Goal: Transaction & Acquisition: Download file/media

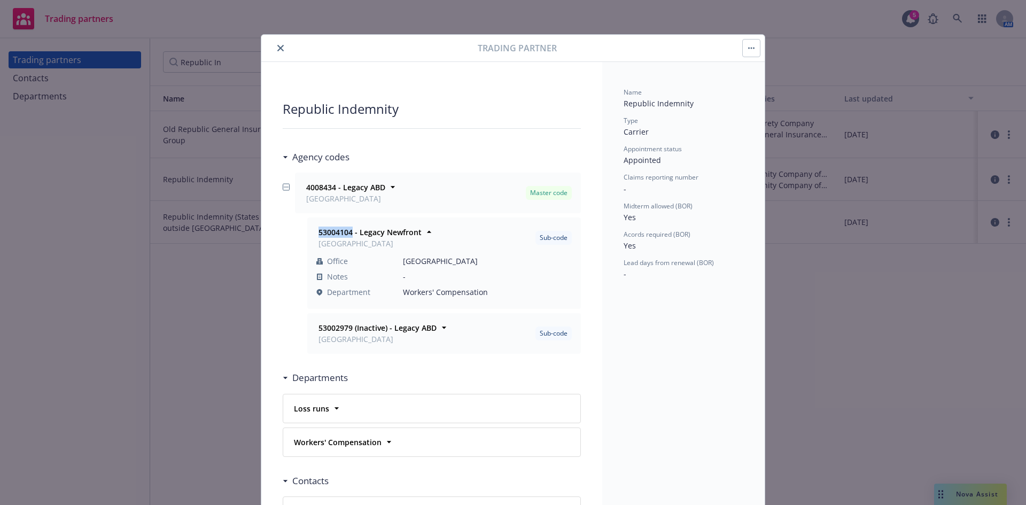
scroll to position [32, 0]
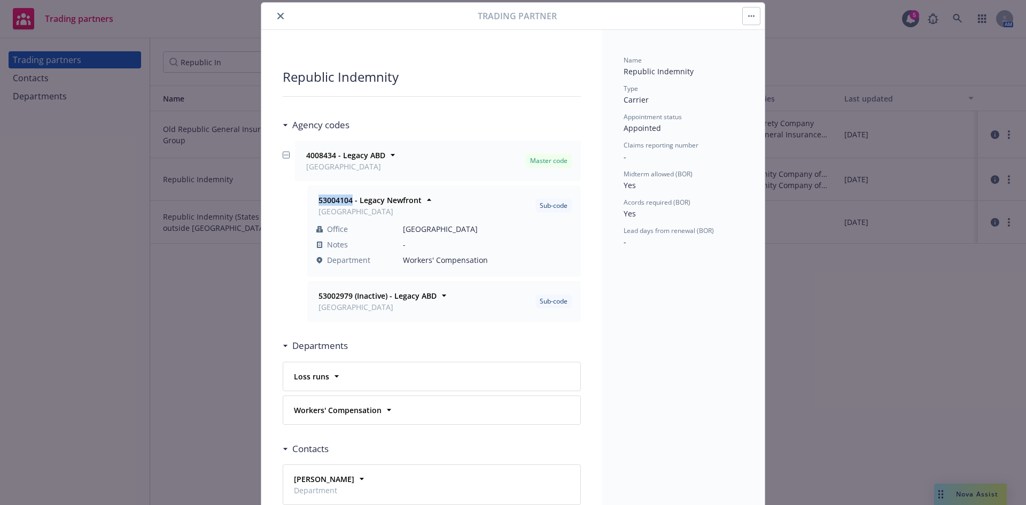
click at [277, 20] on button "close" at bounding box center [280, 16] width 13 height 13
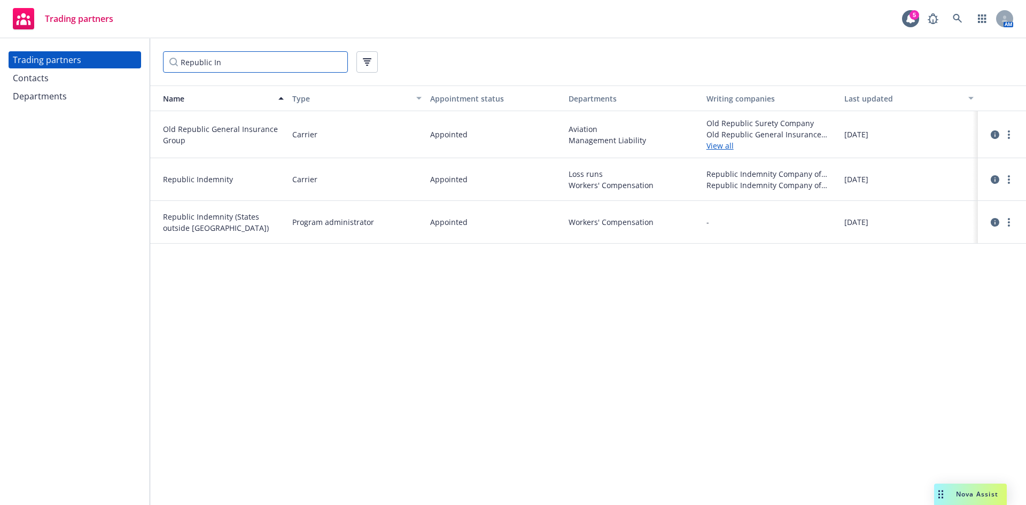
click at [273, 66] on input "Republic In" at bounding box center [255, 61] width 185 height 21
click at [337, 62] on input "Republic In" at bounding box center [255, 61] width 185 height 21
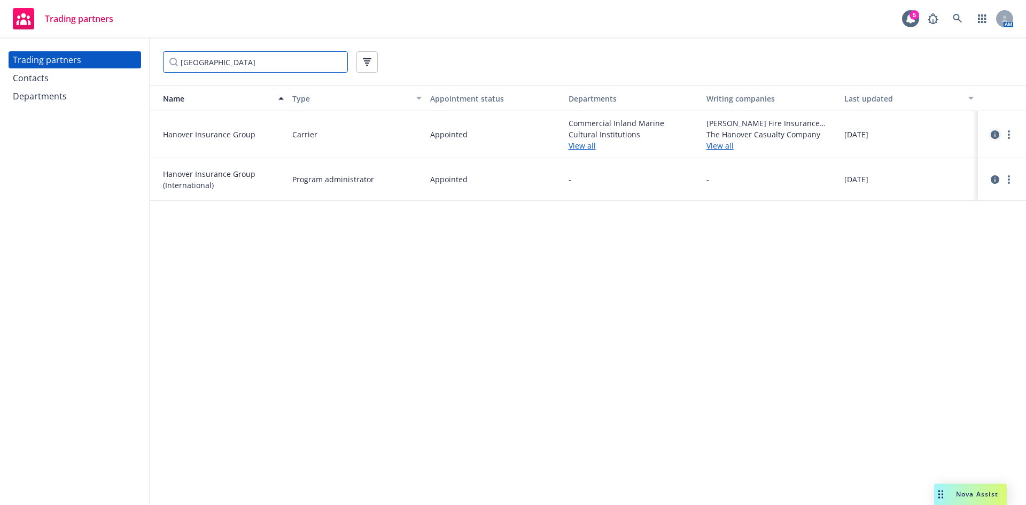
type input "[GEOGRAPHIC_DATA]"
click at [992, 135] on icon "circleInformation" at bounding box center [995, 134] width 9 height 9
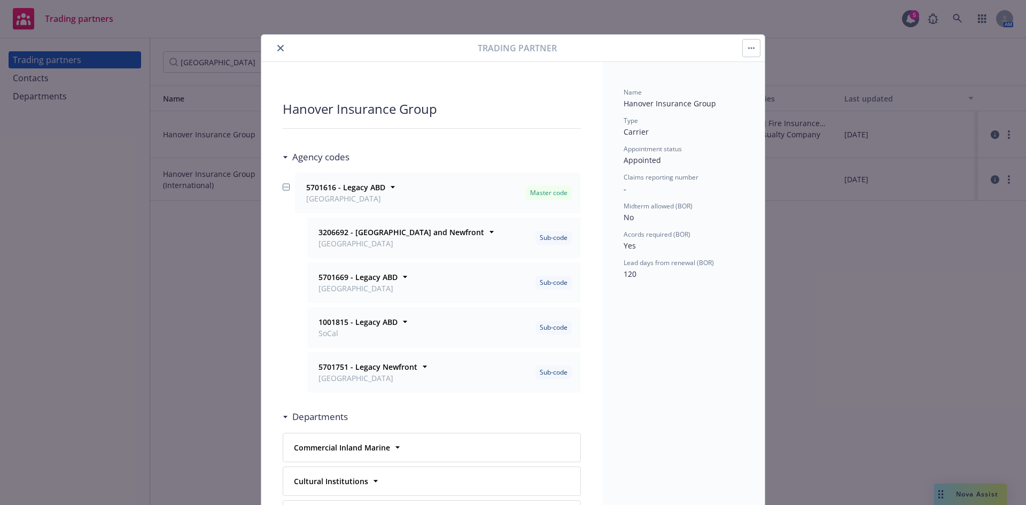
click at [276, 43] on button "close" at bounding box center [280, 48] width 13 height 13
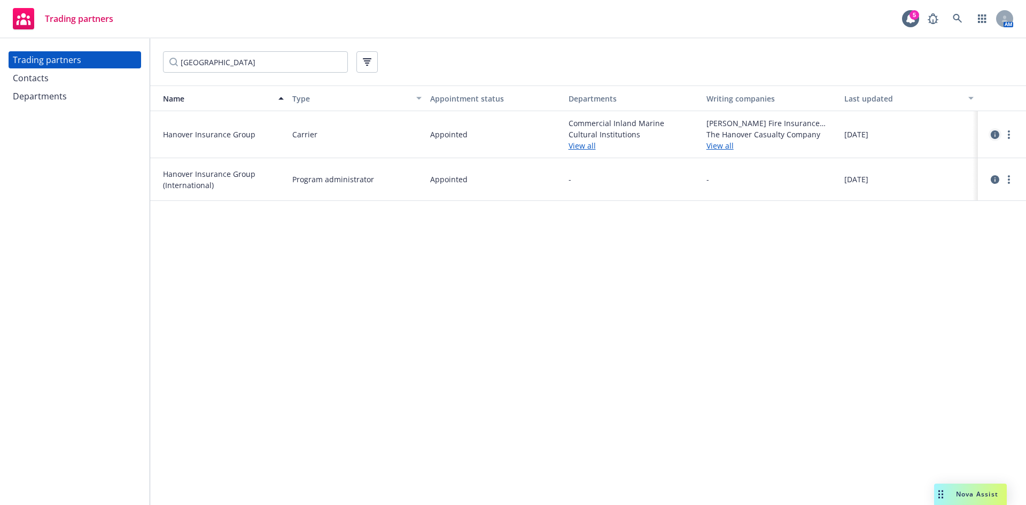
click at [996, 136] on icon "circleInformation" at bounding box center [995, 134] width 9 height 9
click at [997, 180] on icon "circleInformation" at bounding box center [995, 179] width 9 height 9
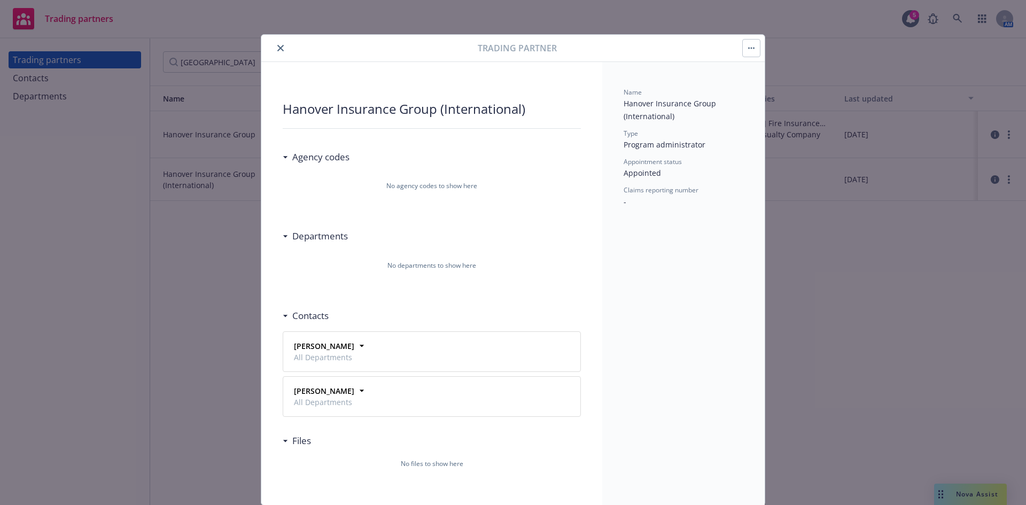
click at [280, 48] on icon "close" at bounding box center [280, 48] width 6 height 6
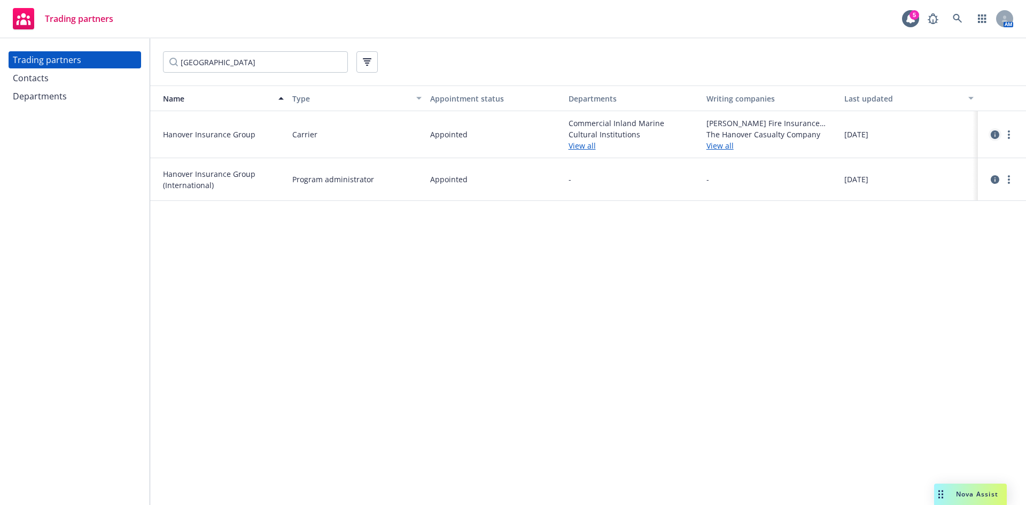
click at [998, 135] on icon "circleInformation" at bounding box center [995, 134] width 9 height 9
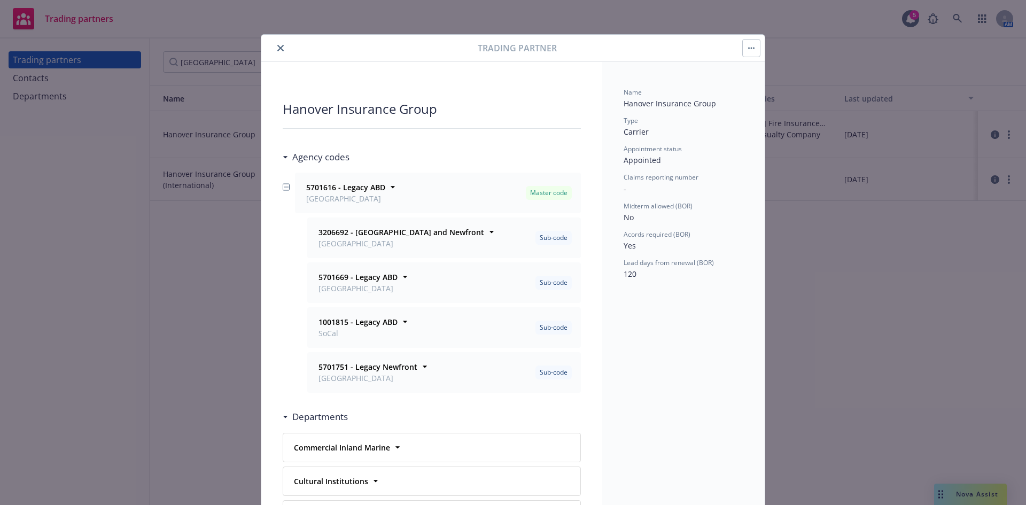
scroll to position [32, 0]
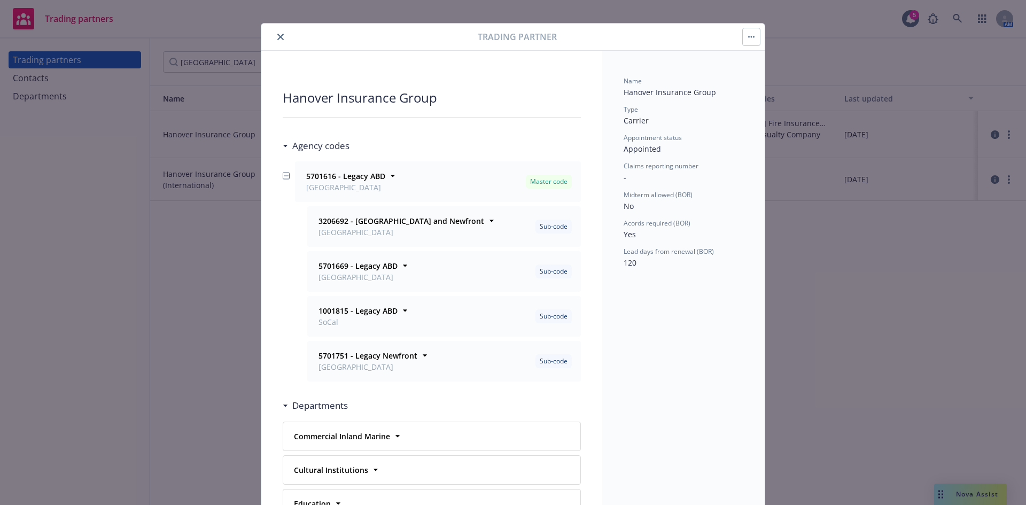
scroll to position [0, 0]
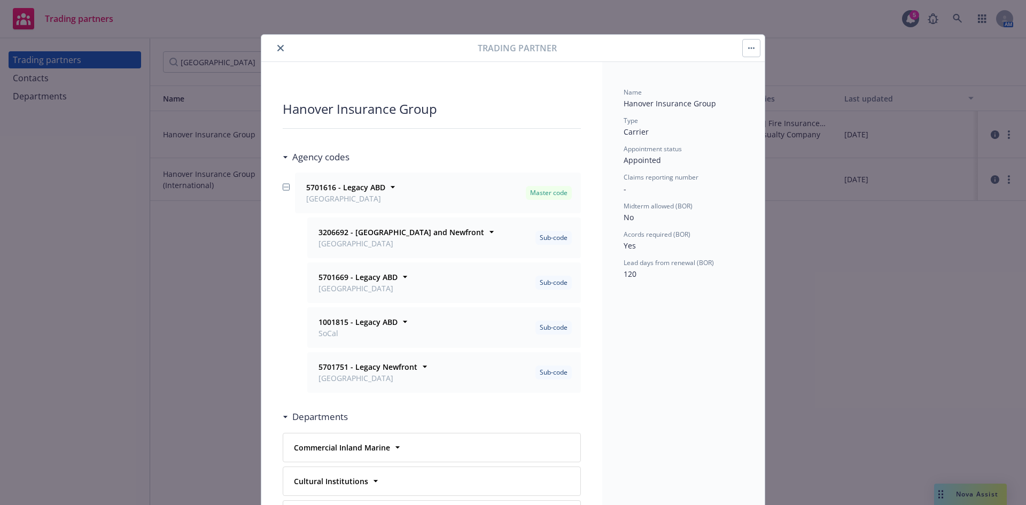
click at [280, 46] on icon "close" at bounding box center [280, 48] width 6 height 6
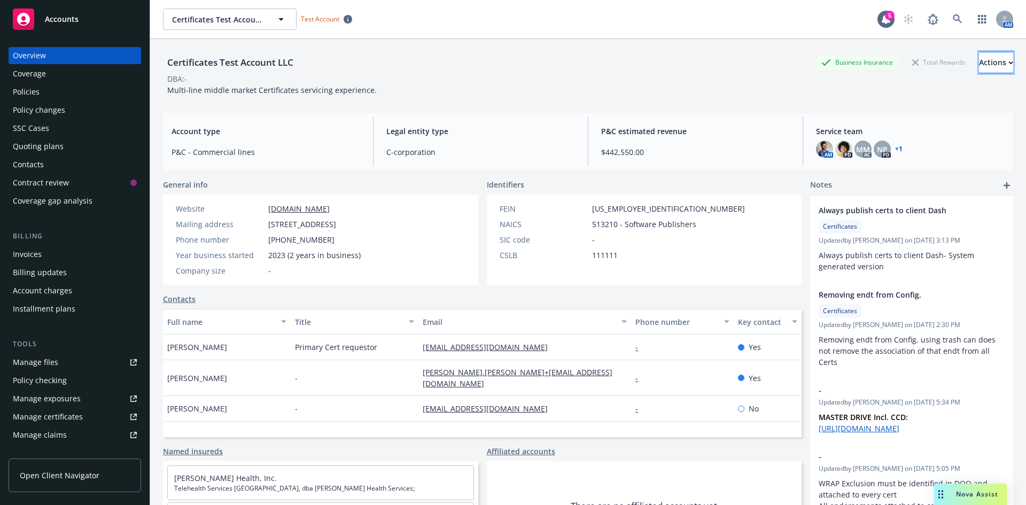
click at [979, 68] on div "Actions" at bounding box center [996, 62] width 34 height 20
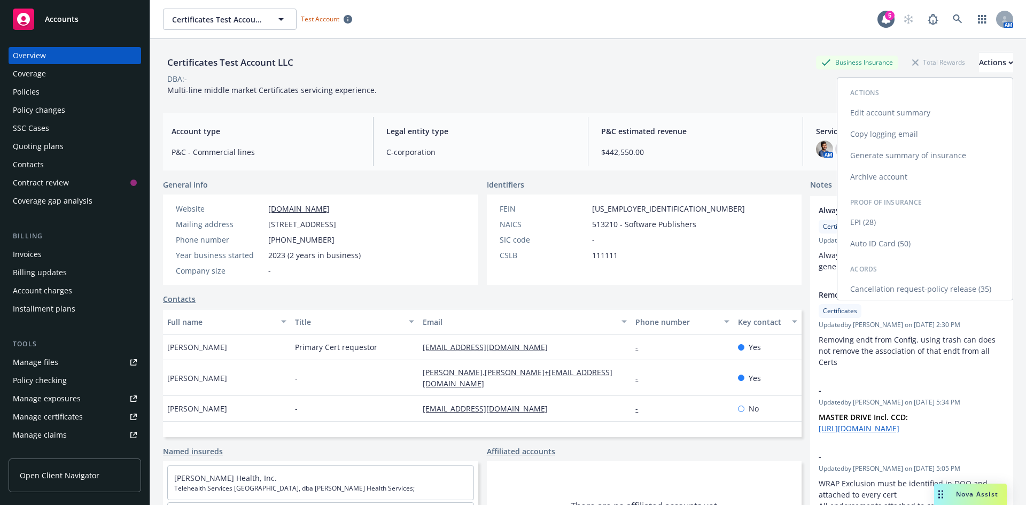
click at [870, 223] on link "EPI (28)" at bounding box center [924, 222] width 175 height 21
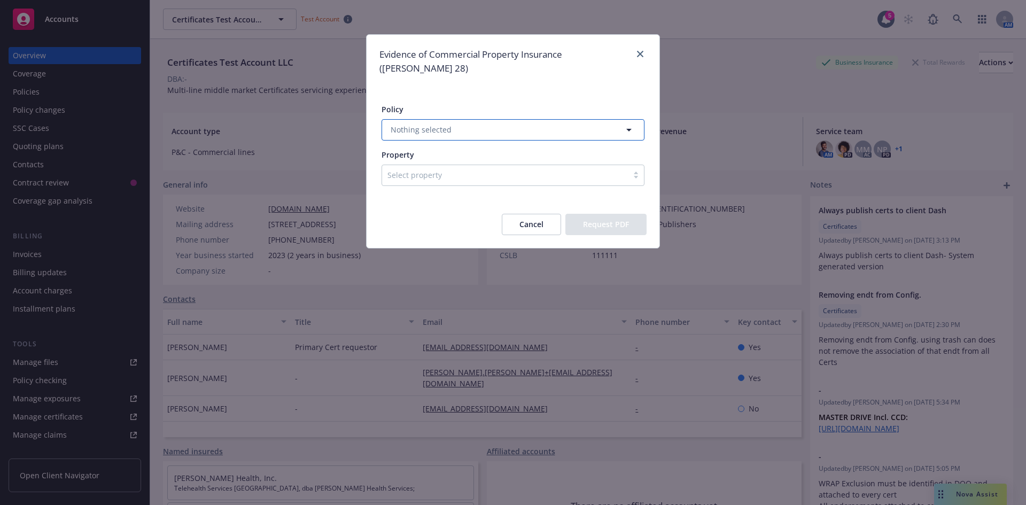
click at [446, 124] on span "Nothing selected" at bounding box center [421, 129] width 61 height 11
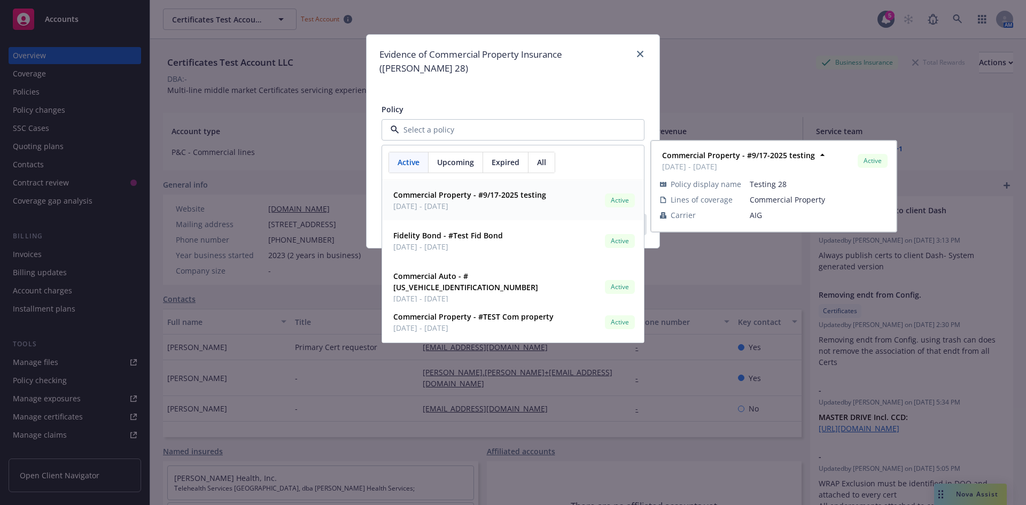
click at [441, 190] on strong "Commercial Property - #9/17-2025 testing" at bounding box center [469, 195] width 153 height 10
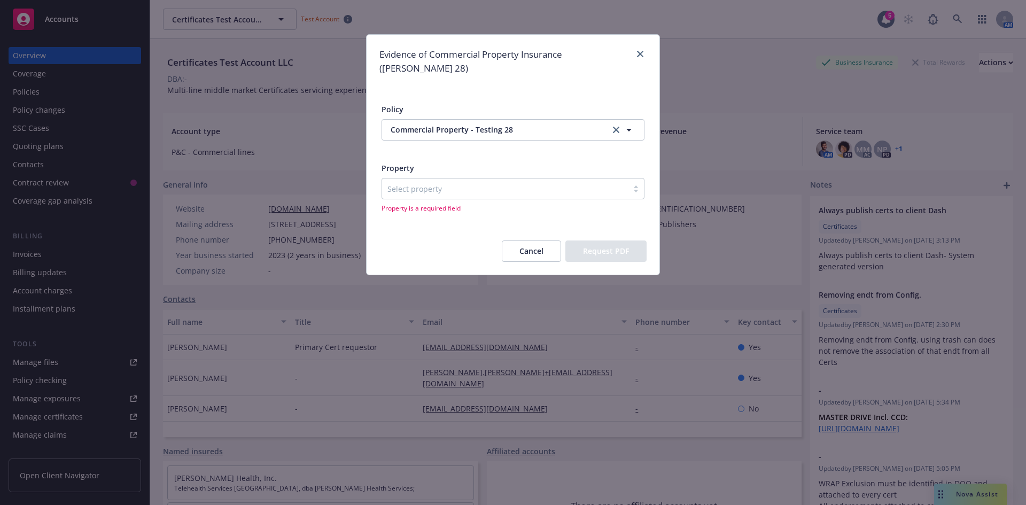
click at [447, 182] on div "Select property" at bounding box center [505, 188] width 246 height 17
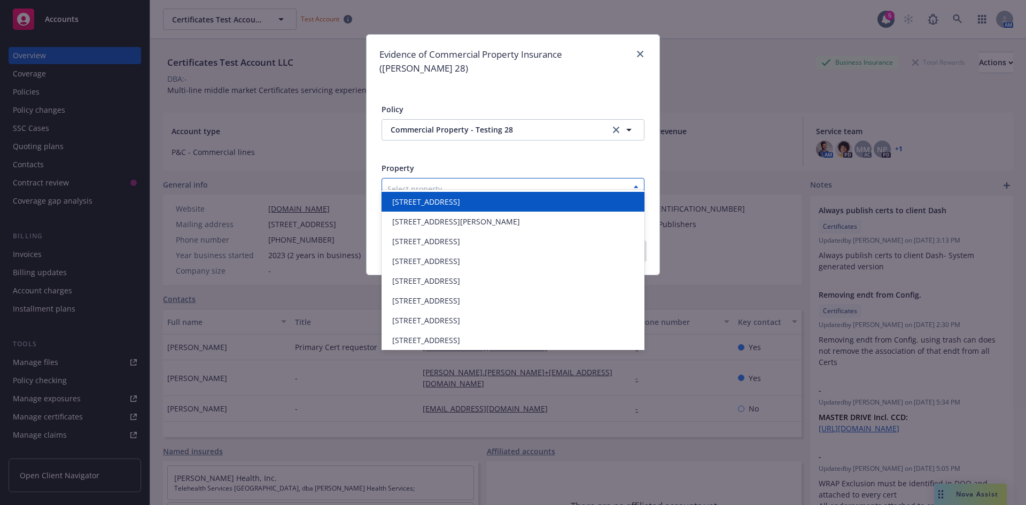
click at [448, 205] on span "1805 Turning Basin Dr, Houston, TX, 77029, USA" at bounding box center [426, 201] width 68 height 11
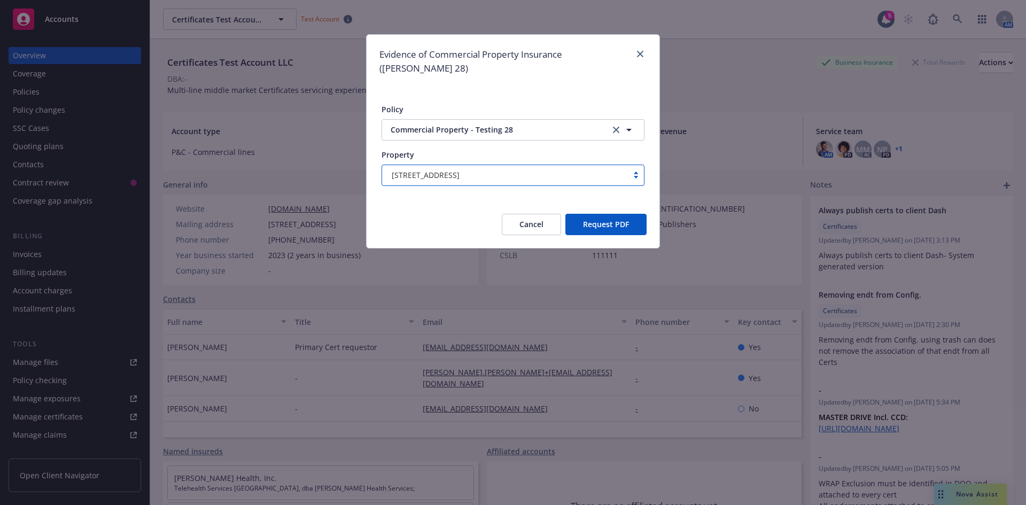
click at [599, 214] on button "Request PDF" at bounding box center [605, 224] width 81 height 21
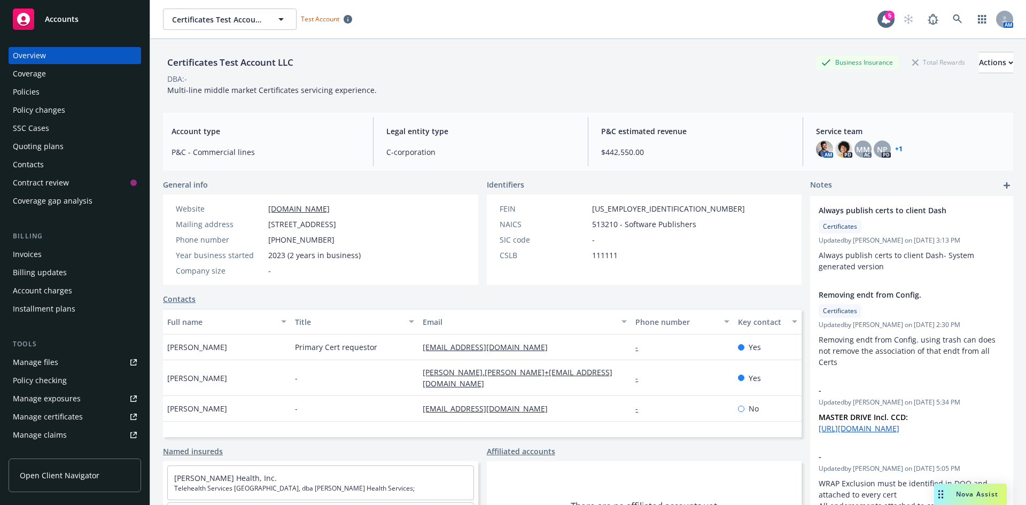
click at [68, 410] on div "Manage certificates" at bounding box center [48, 416] width 70 height 17
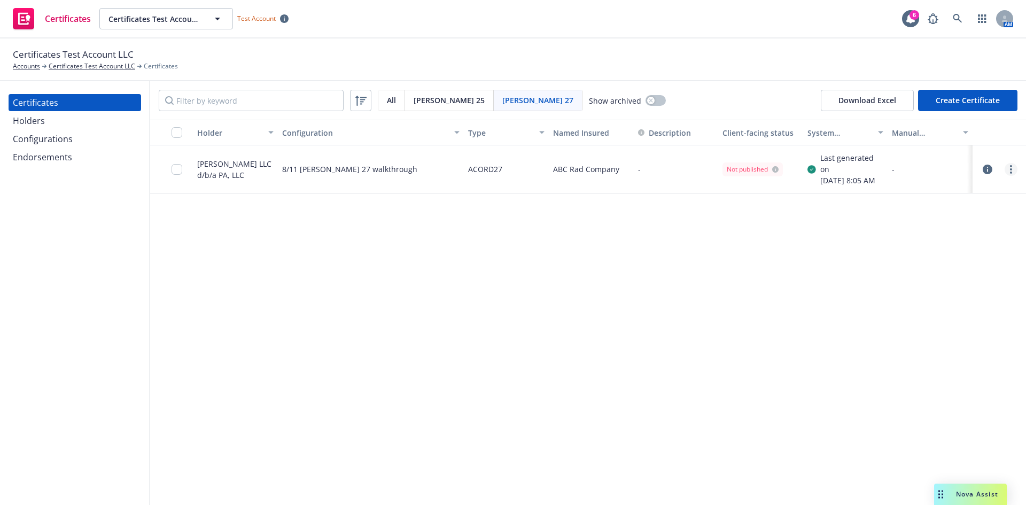
click at [1011, 168] on icon "more" at bounding box center [1011, 169] width 2 height 9
click at [908, 359] on link "Preview a new version" at bounding box center [931, 362] width 171 height 21
click at [1010, 171] on icon "more" at bounding box center [1011, 169] width 2 height 9
click at [940, 297] on link "Download editable generated certificate" at bounding box center [931, 298] width 171 height 21
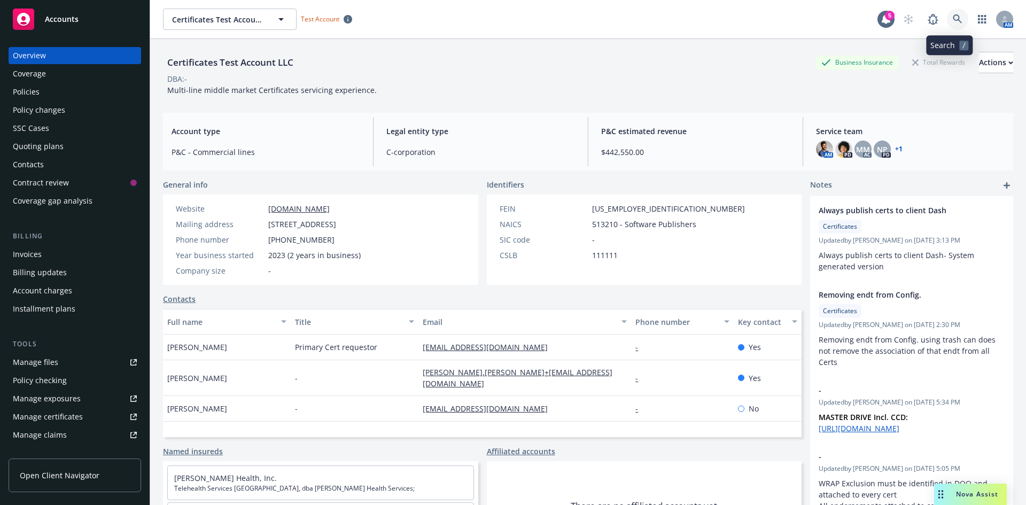
click at [953, 18] on icon at bounding box center [958, 19] width 10 height 10
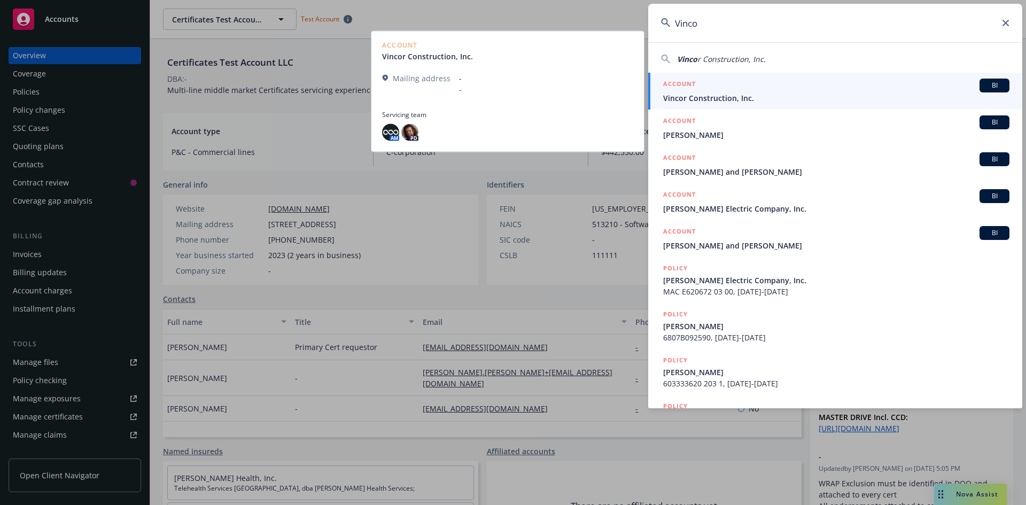
type input "Vinco"
click at [723, 102] on span "Vincor Construction, Inc." at bounding box center [836, 97] width 346 height 11
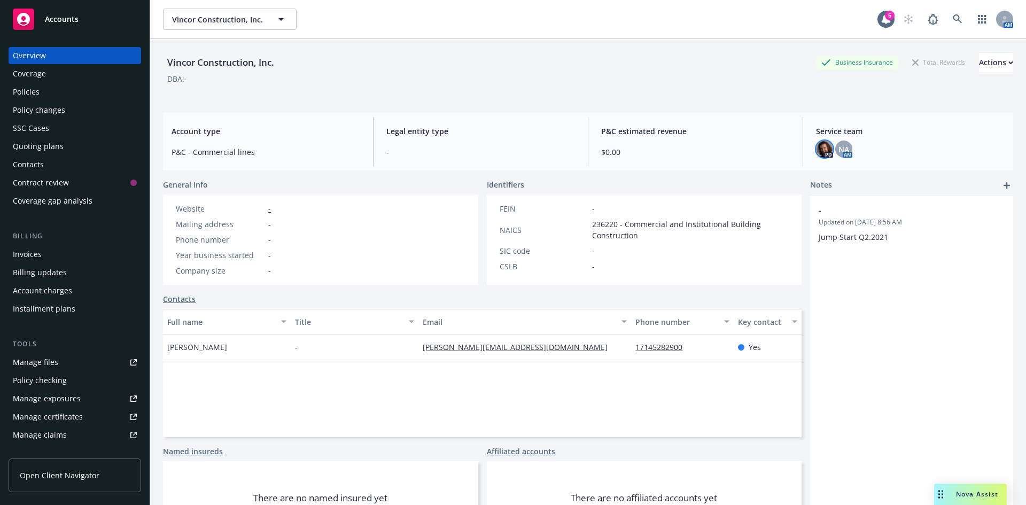
click at [824, 147] on img at bounding box center [824, 149] width 17 height 17
click at [835, 148] on div "NA" at bounding box center [843, 149] width 17 height 17
click at [639, 103] on div "Vincor Construction, Inc. Business Insurance Total Rewards Actions DBA: -" at bounding box center [588, 71] width 850 height 65
click at [98, 96] on div "Policies" at bounding box center [75, 91] width 124 height 17
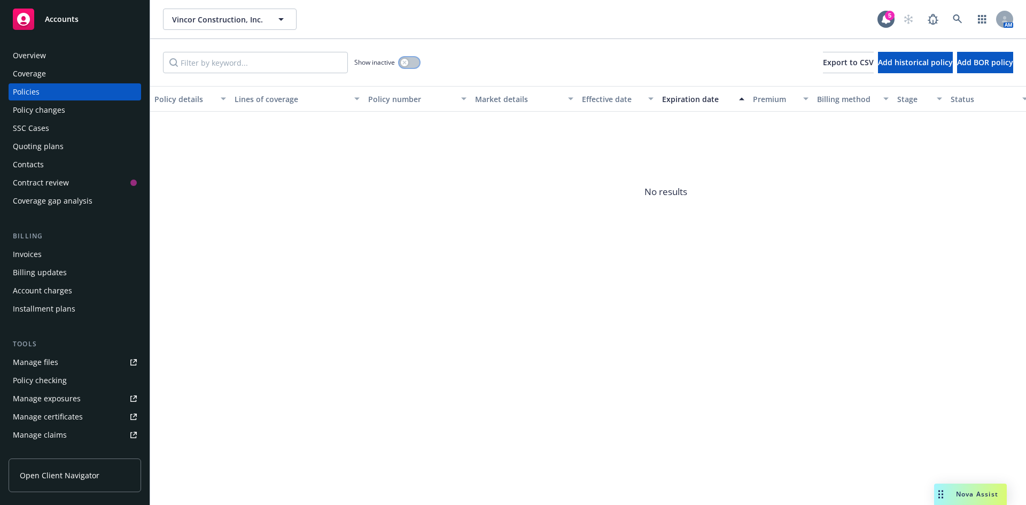
click at [414, 65] on button "button" at bounding box center [409, 62] width 20 height 11
click at [951, 13] on link at bounding box center [957, 19] width 21 height 21
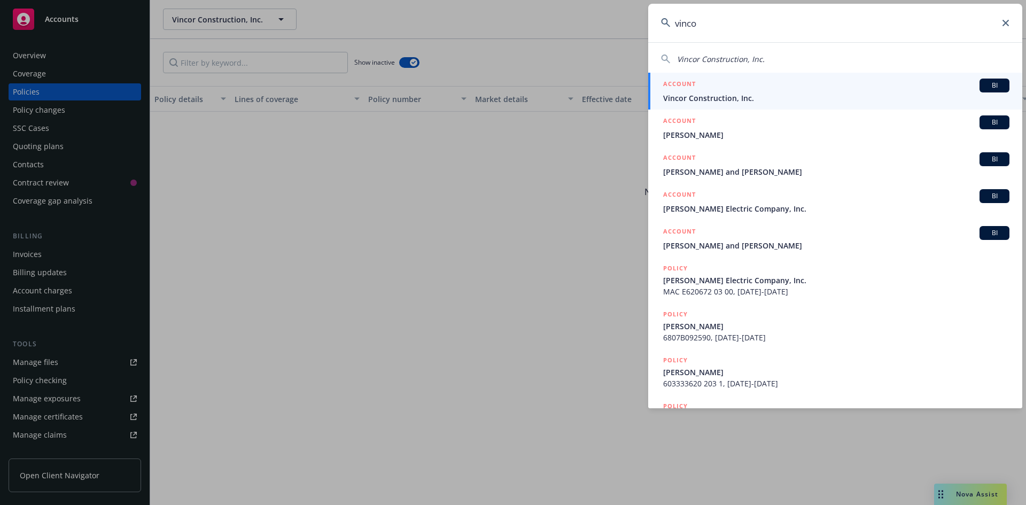
type input "vinco"
click at [693, 83] on h5 "ACCOUNT" at bounding box center [679, 85] width 33 height 13
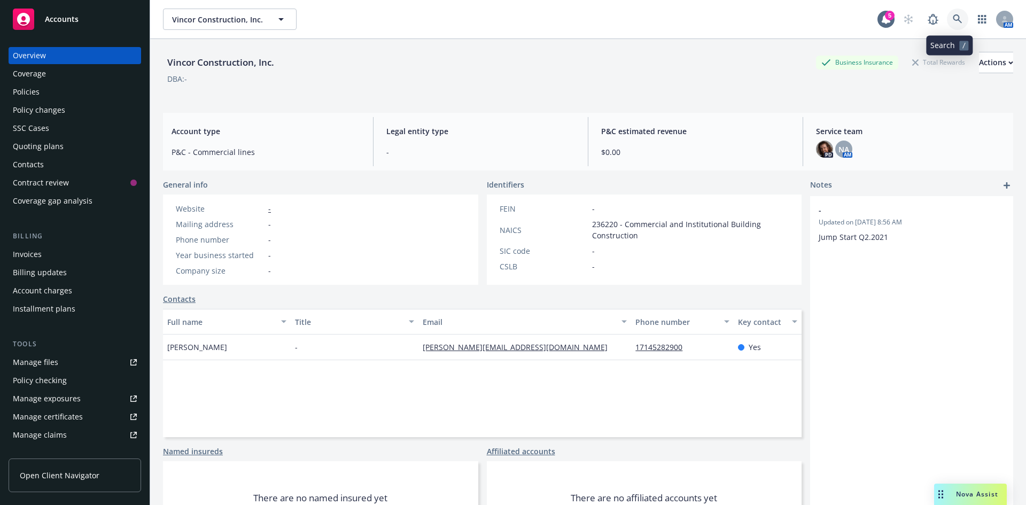
click at [951, 24] on link at bounding box center [957, 19] width 21 height 21
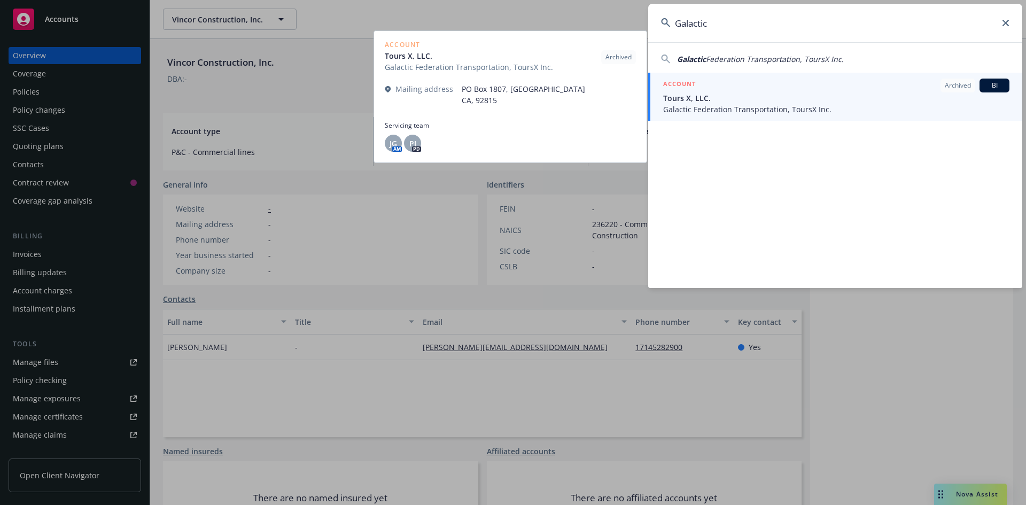
type input "Galactic"
click at [789, 106] on span "Galactic Federation Transportation, ToursX Inc." at bounding box center [836, 109] width 346 height 11
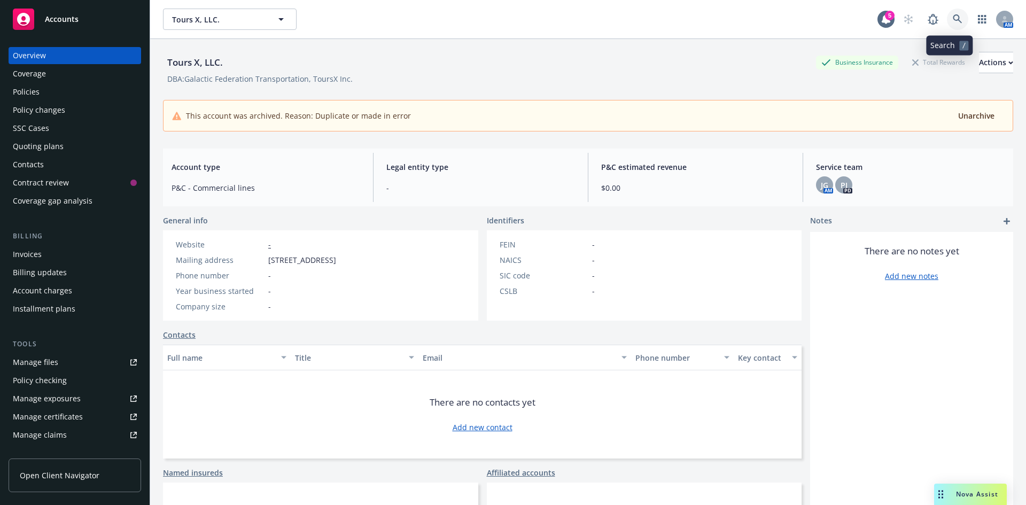
click at [947, 15] on link at bounding box center [957, 19] width 21 height 21
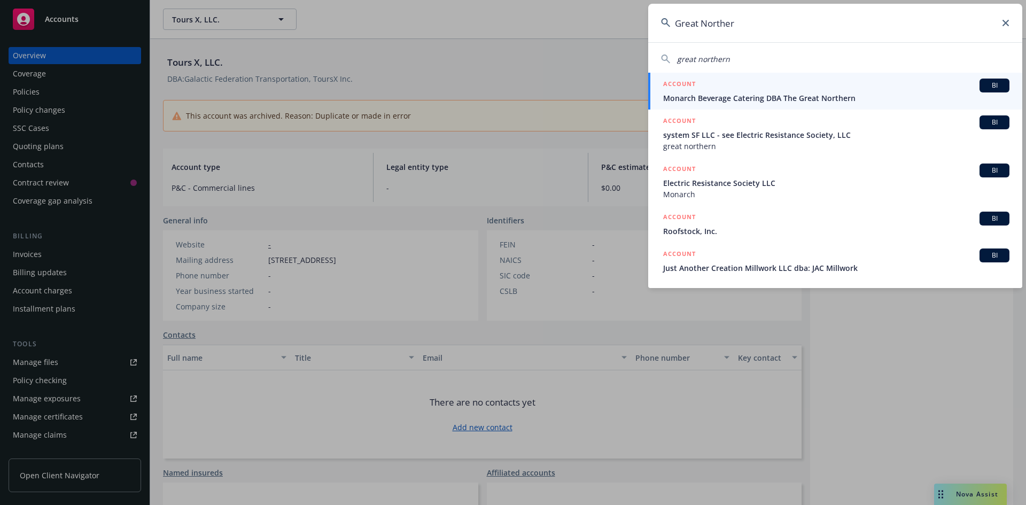
click at [552, 19] on div "Great Norther great northern ACCOUNT BI Monarch Beverage Catering DBA The Great…" at bounding box center [513, 252] width 1026 height 505
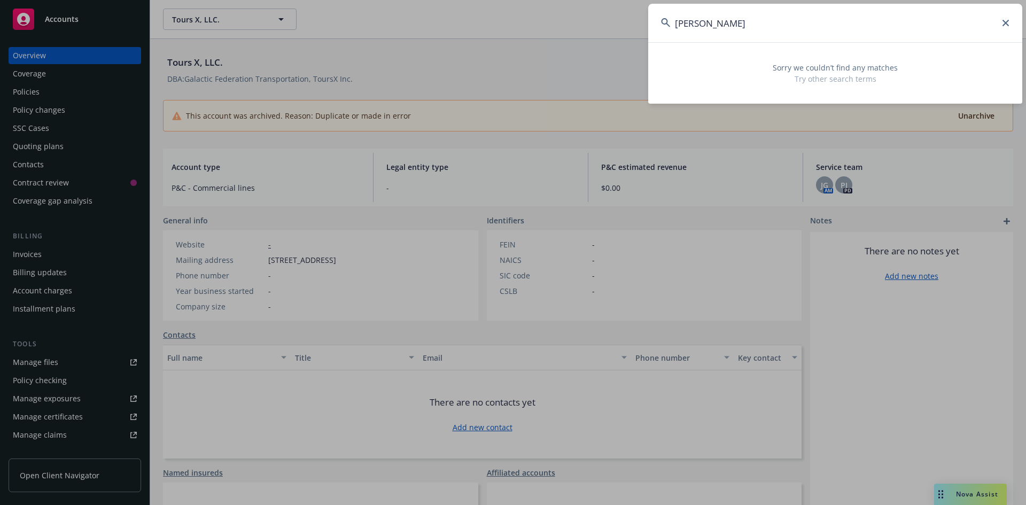
drag, startPoint x: 622, startPoint y: 32, endPoint x: 565, endPoint y: 21, distance: 57.2
click at [568, 21] on div "Dubon Flo Sorry we couldn’t find any matches Try other search terms" at bounding box center [513, 252] width 1026 height 505
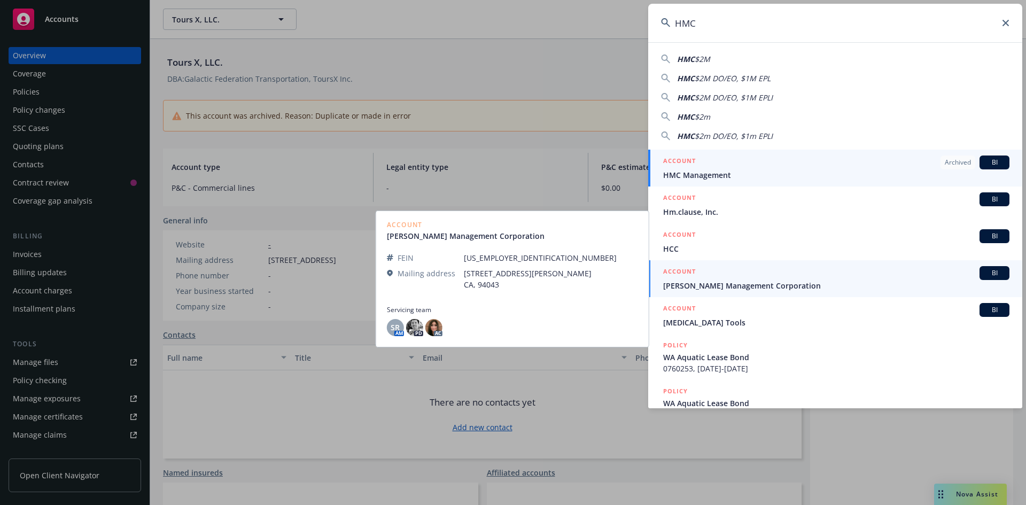
type input "HMC"
click at [706, 175] on span "HMC Management" at bounding box center [836, 174] width 346 height 11
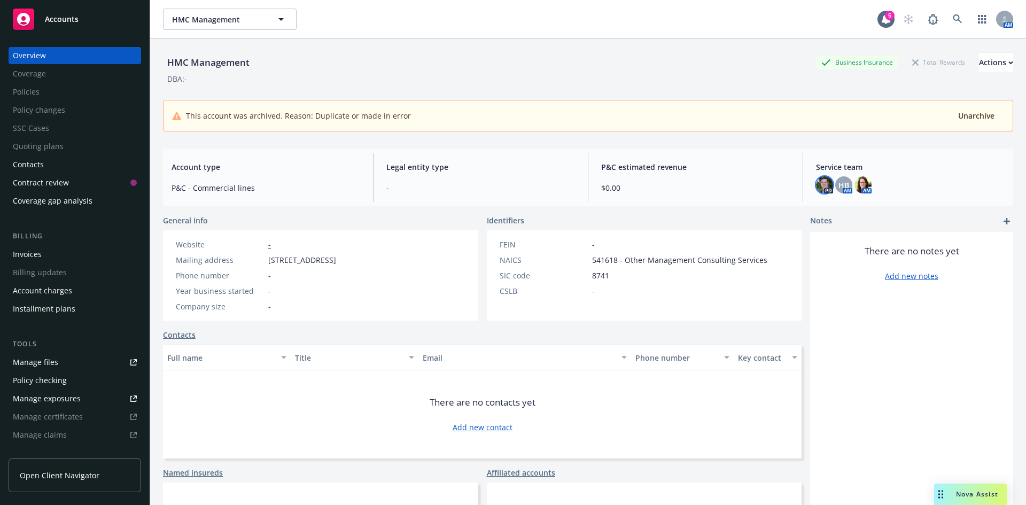
click at [822, 191] on img at bounding box center [824, 184] width 17 height 17
click at [839, 187] on span "HB" at bounding box center [844, 185] width 11 height 11
click at [859, 185] on img at bounding box center [863, 184] width 17 height 17
click at [819, 185] on img at bounding box center [824, 184] width 17 height 17
click at [625, 168] on span "P&C estimated revenue" at bounding box center [695, 166] width 189 height 11
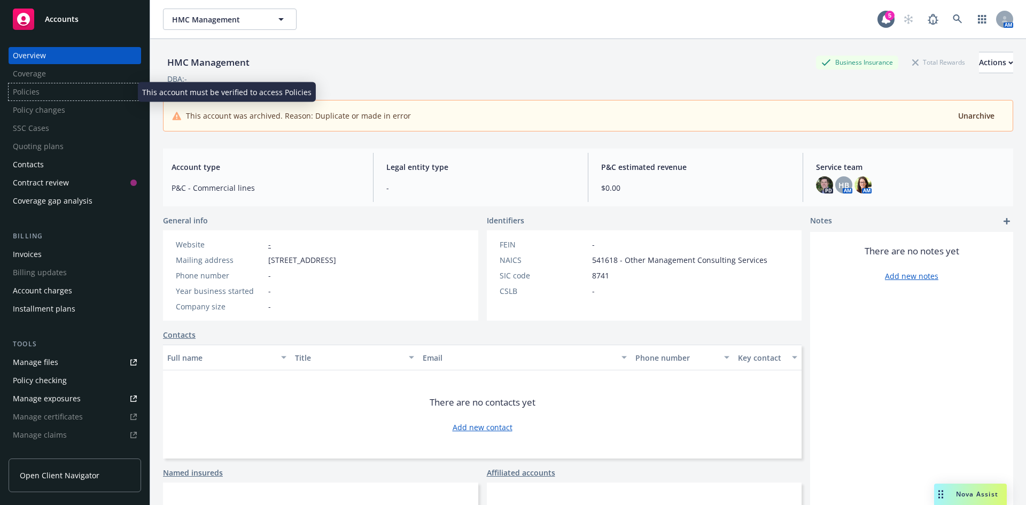
click at [99, 91] on div "Policies" at bounding box center [75, 91] width 133 height 17
click at [340, 173] on div "Account type P&C - Commercial lines" at bounding box center [266, 177] width 206 height 49
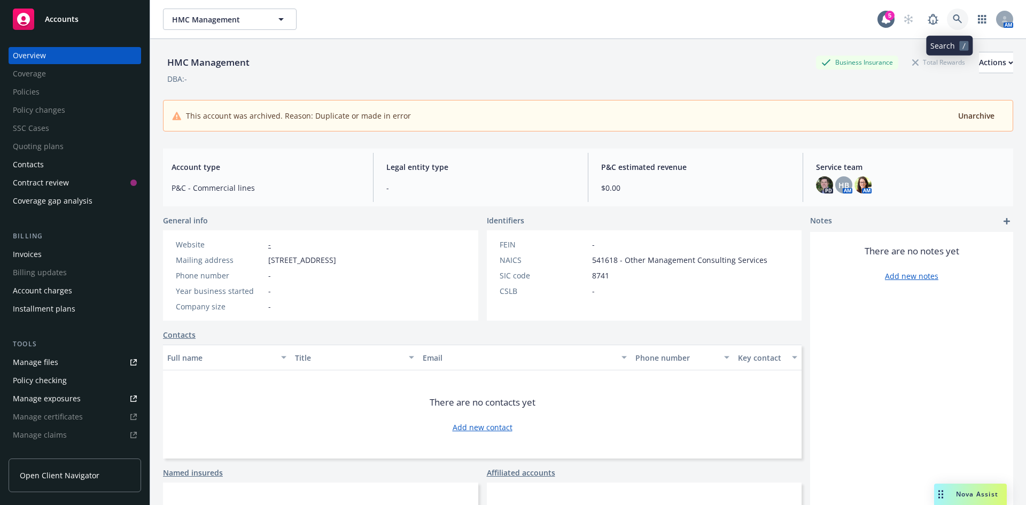
click at [953, 20] on icon at bounding box center [957, 18] width 9 height 9
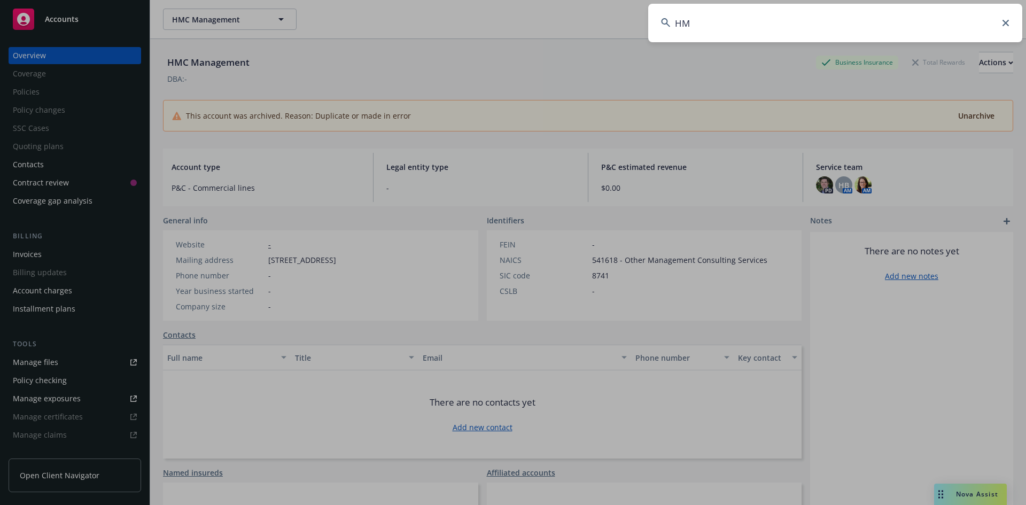
type input "HMC"
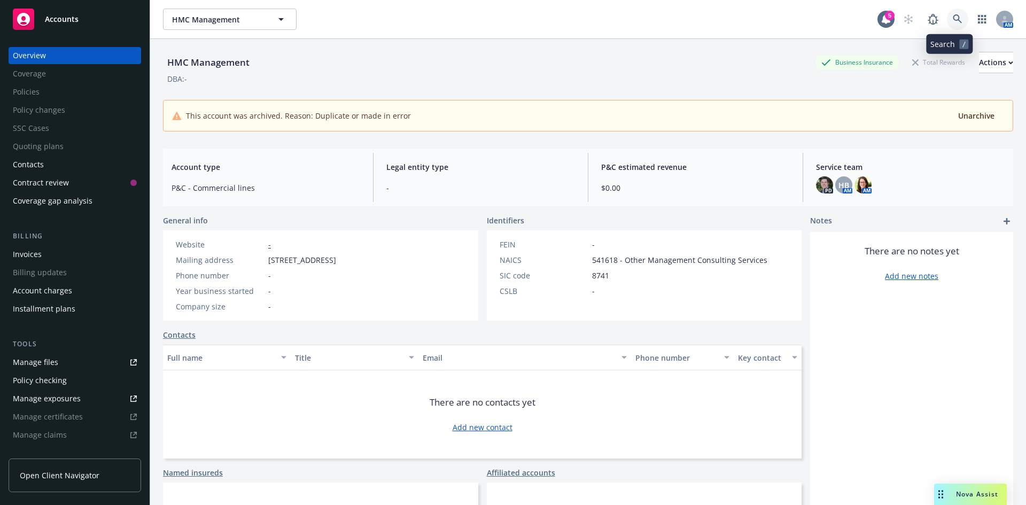
click at [953, 18] on icon at bounding box center [958, 19] width 10 height 10
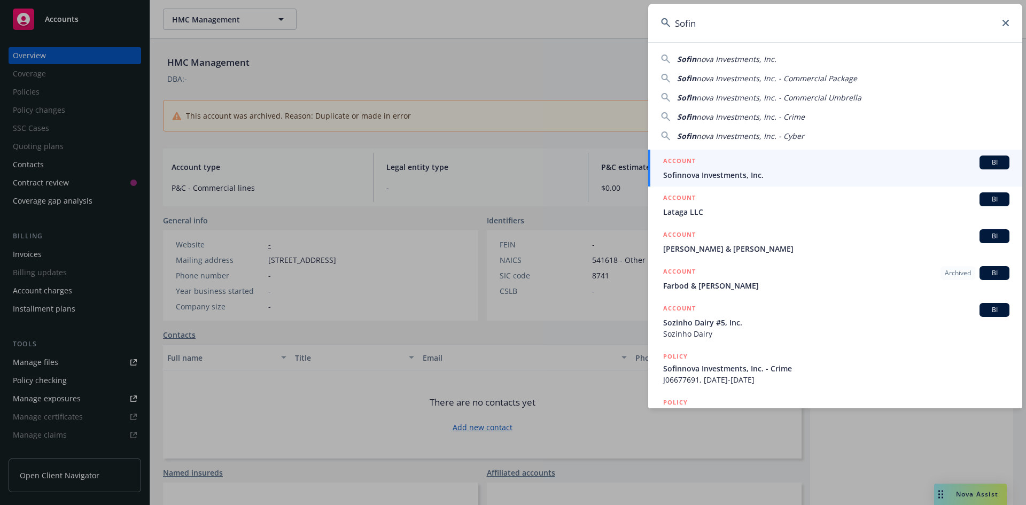
type input "Sofin"
click at [769, 172] on span "Sofinnova Investments, Inc." at bounding box center [836, 174] width 346 height 11
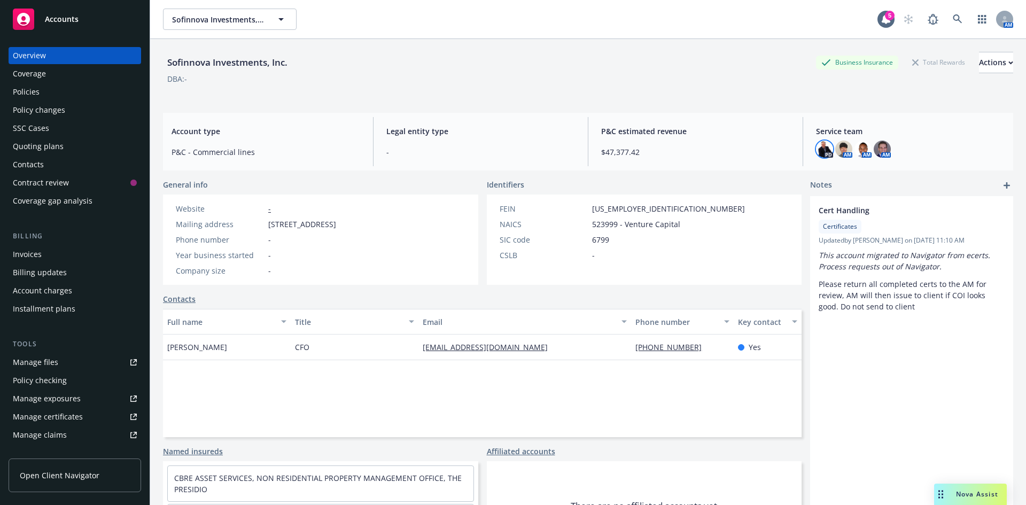
click at [817, 146] on img at bounding box center [824, 149] width 17 height 17
click at [844, 151] on img at bounding box center [843, 149] width 17 height 17
click at [947, 18] on link at bounding box center [957, 19] width 21 height 21
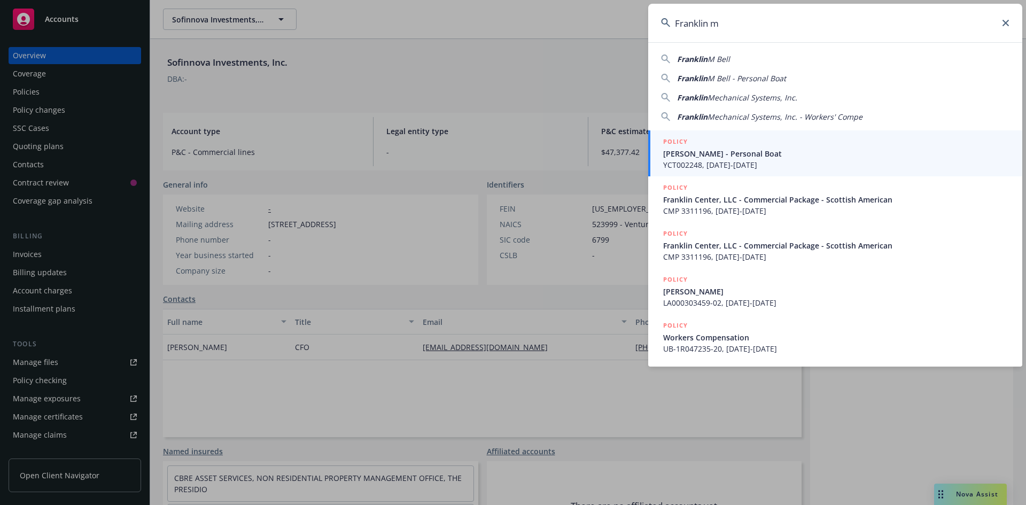
type input "Franklin m"
